Goal: Information Seeking & Learning: Understand process/instructions

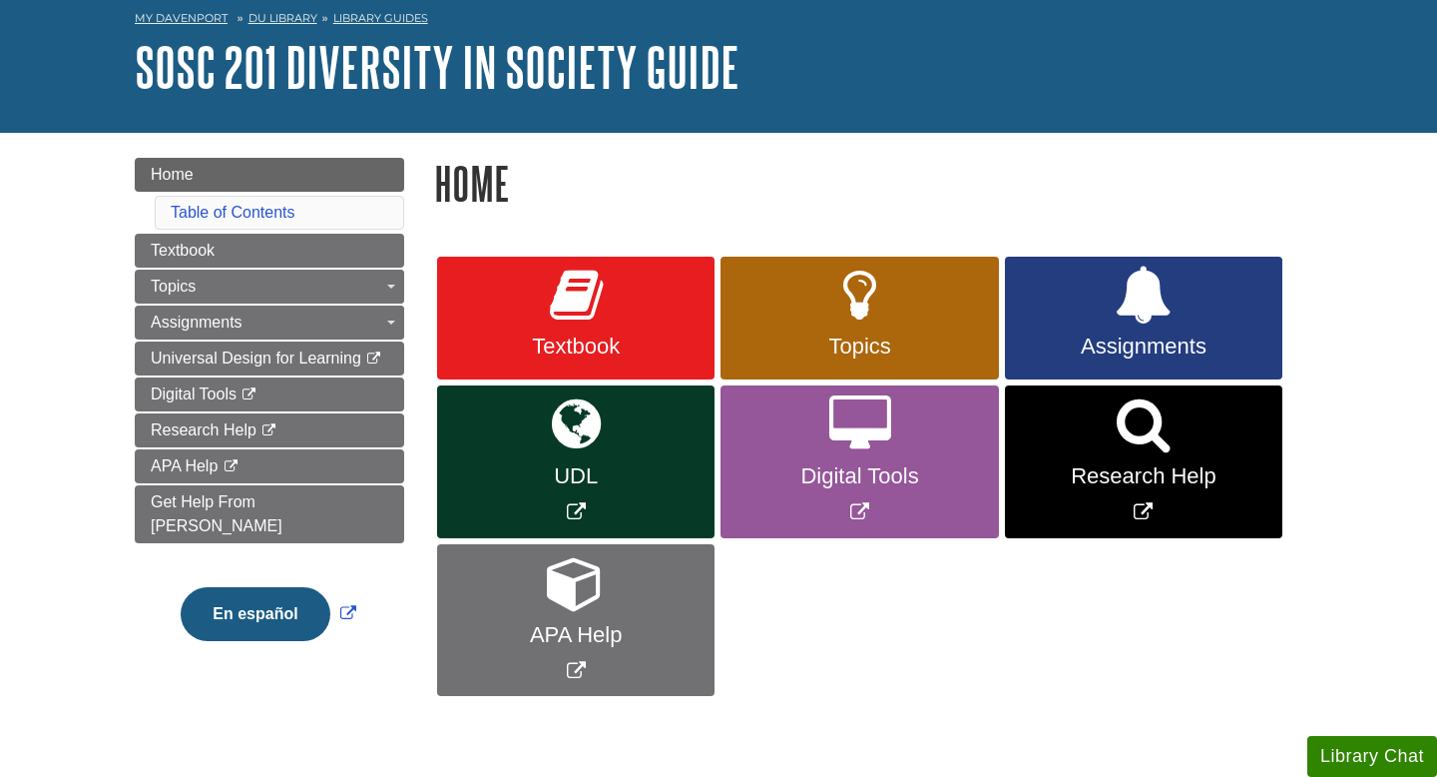
scroll to position [97, 0]
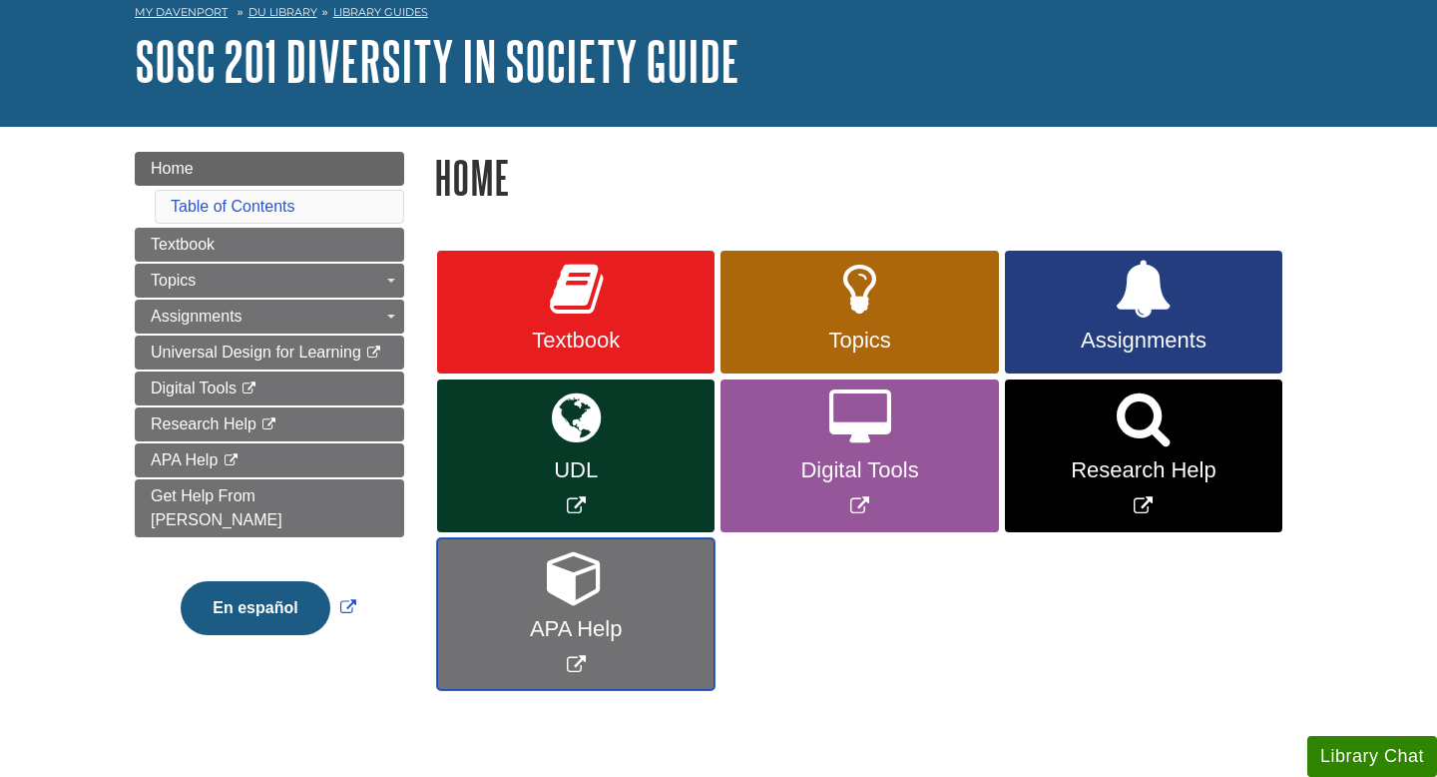
click at [550, 644] on link "APA Help" at bounding box center [576, 614] width 278 height 153
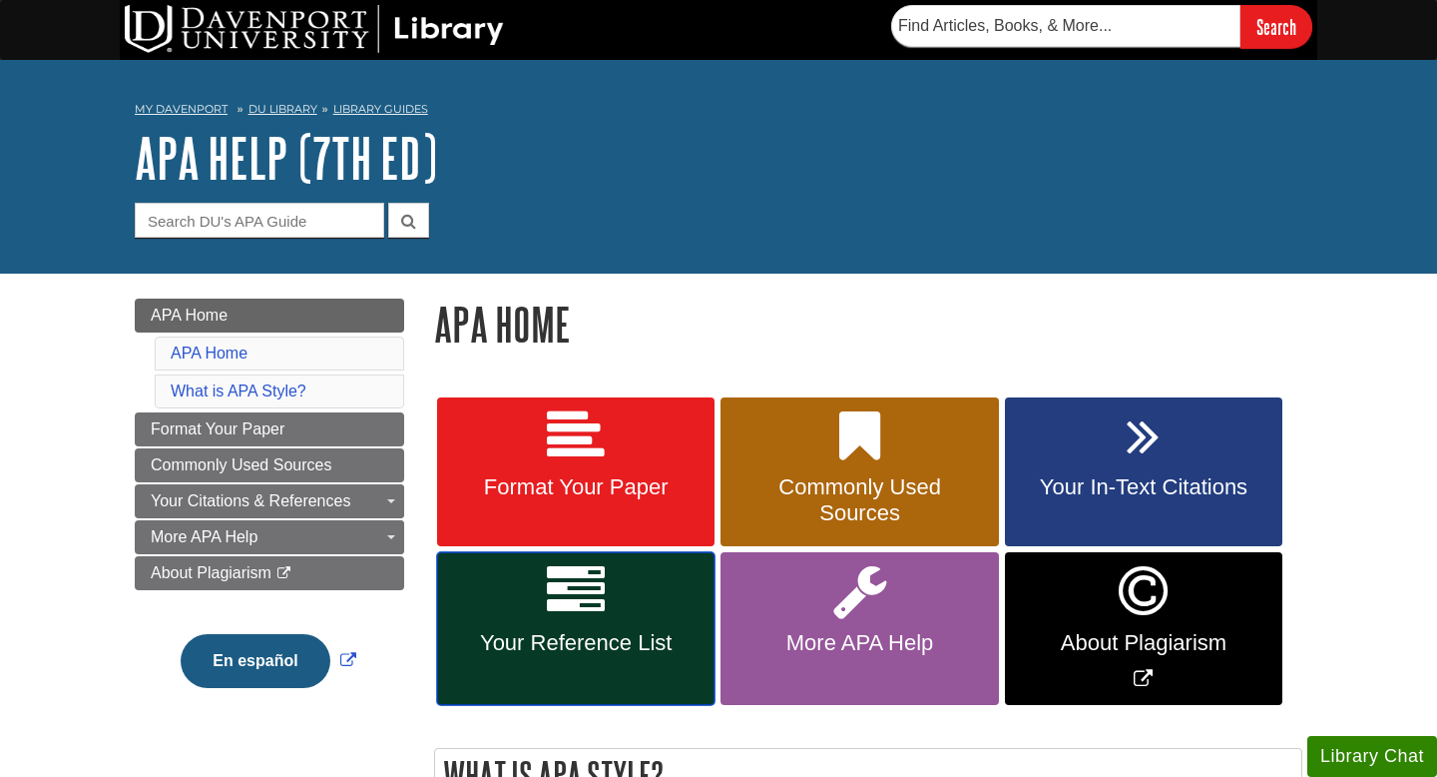
click at [556, 661] on link "Your Reference List" at bounding box center [576, 628] width 278 height 153
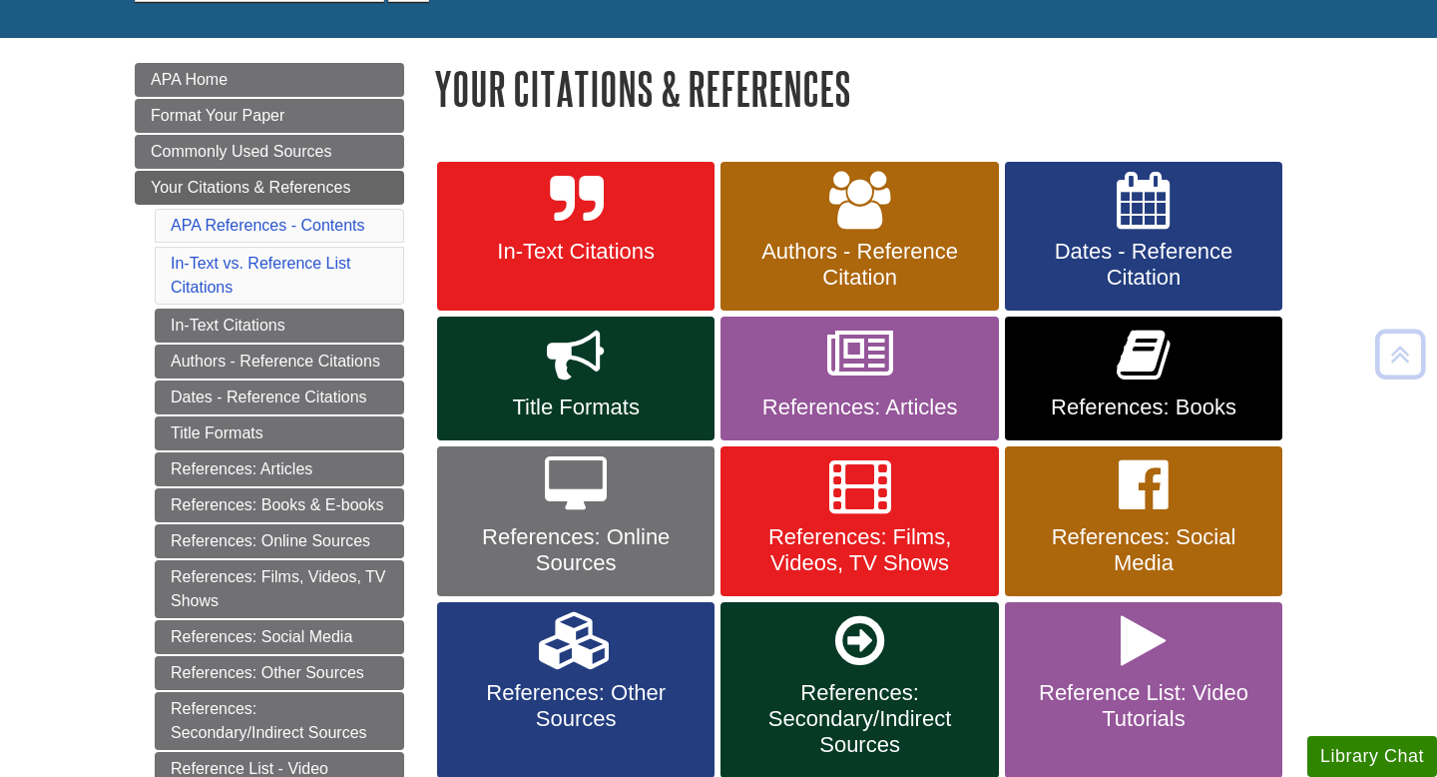
scroll to position [238, 0]
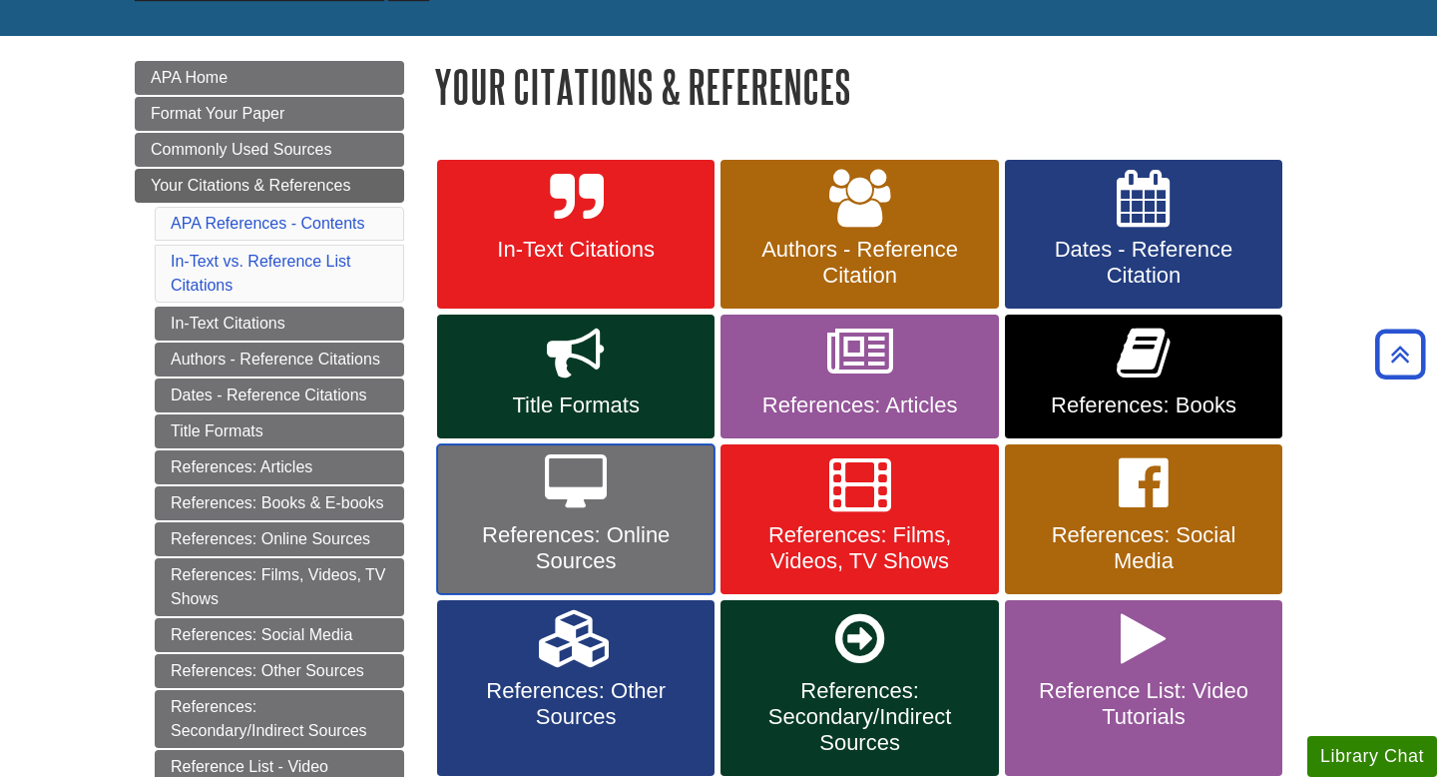
click at [584, 559] on span "References: Online Sources" at bounding box center [576, 548] width 248 height 52
